Goal: Information Seeking & Learning: Understand process/instructions

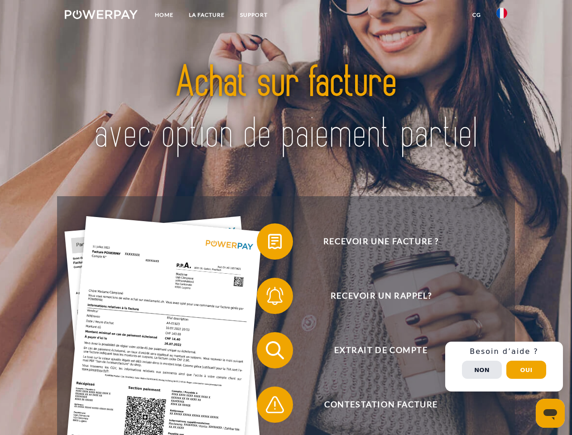
click at [101, 16] on img at bounding box center [101, 14] width 73 height 9
click at [501, 16] on img at bounding box center [501, 13] width 11 height 11
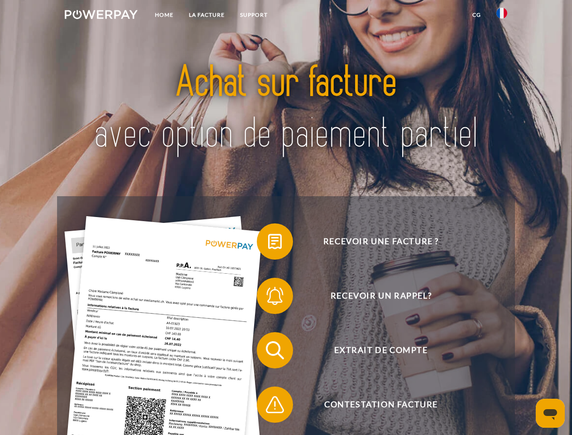
click at [476, 15] on link "CG" at bounding box center [476, 15] width 24 height 16
click at [268, 243] on span at bounding box center [261, 241] width 45 height 45
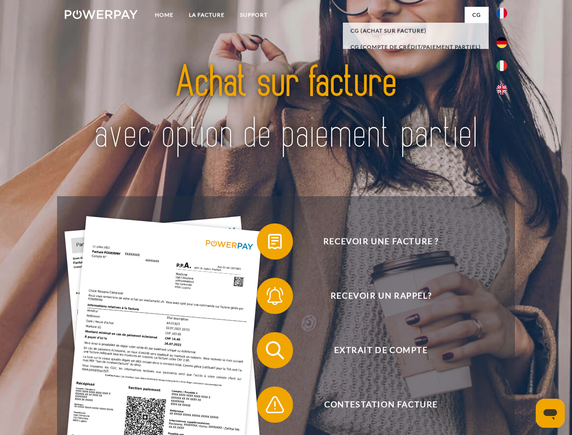
click at [268, 297] on span at bounding box center [261, 295] width 45 height 45
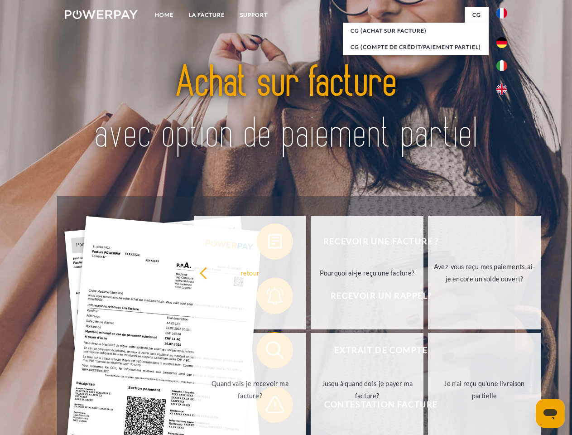
click at [310, 352] on link "Jusqu'à quand dois-je payer ma facture?" at bounding box center [366, 389] width 113 height 113
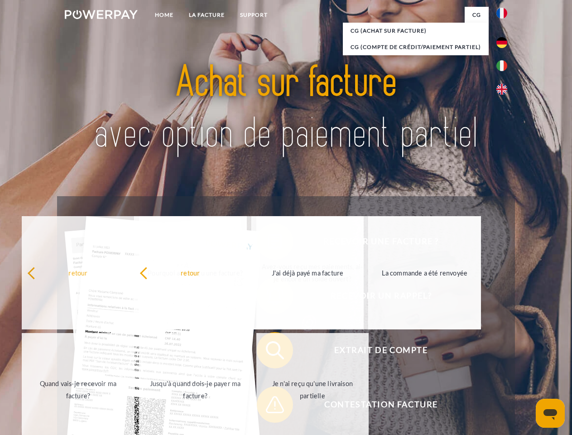
click at [268, 406] on span at bounding box center [261, 404] width 45 height 45
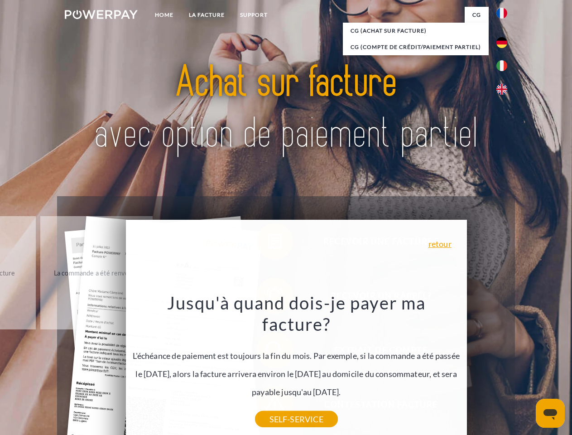
click at [504, 366] on div "Recevoir une facture ? Recevoir un rappel? Extrait de compte retour" at bounding box center [285, 377] width 457 height 362
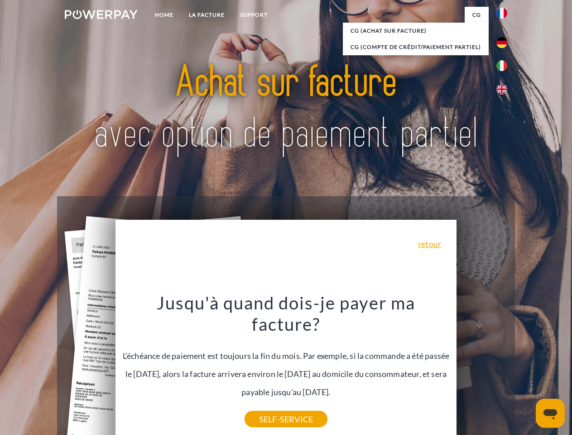
click at [482, 368] on span "Extrait de compte" at bounding box center [381, 350] width 222 height 36
click at [526, 369] on header "Home LA FACTURE Support" at bounding box center [286, 312] width 572 height 625
